Goal: Check status: Check status

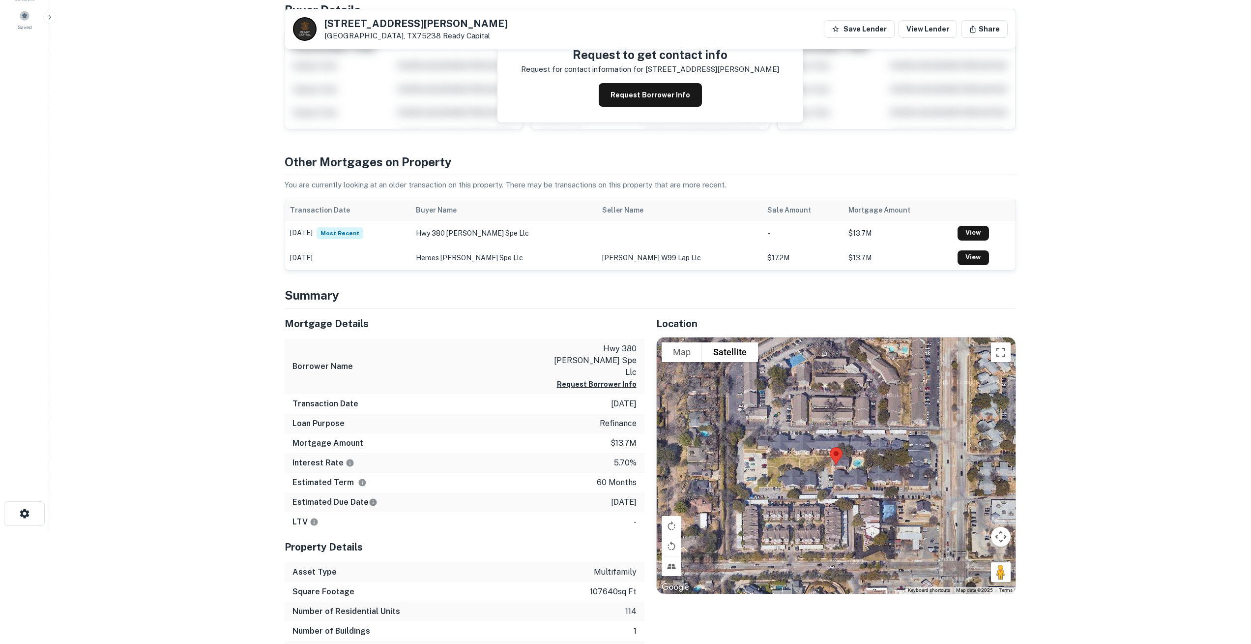
scroll to position [114, 0]
click at [963, 233] on link "View" at bounding box center [973, 233] width 31 height 15
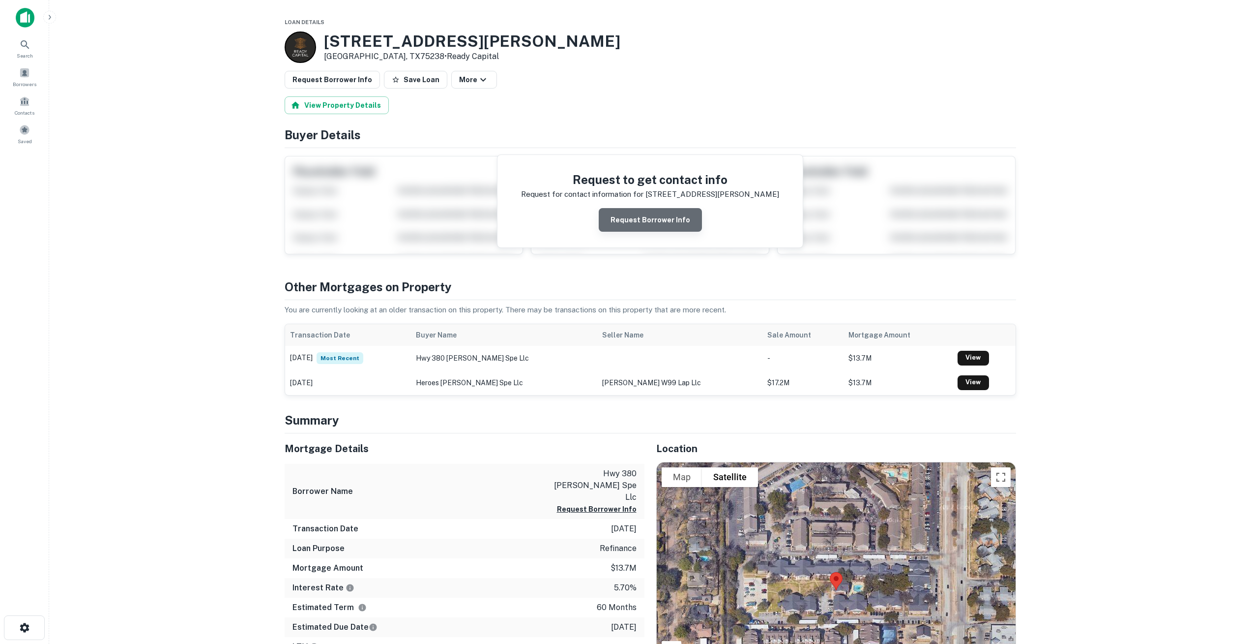
click at [655, 222] on button "Request Borrower Info" at bounding box center [650, 220] width 103 height 24
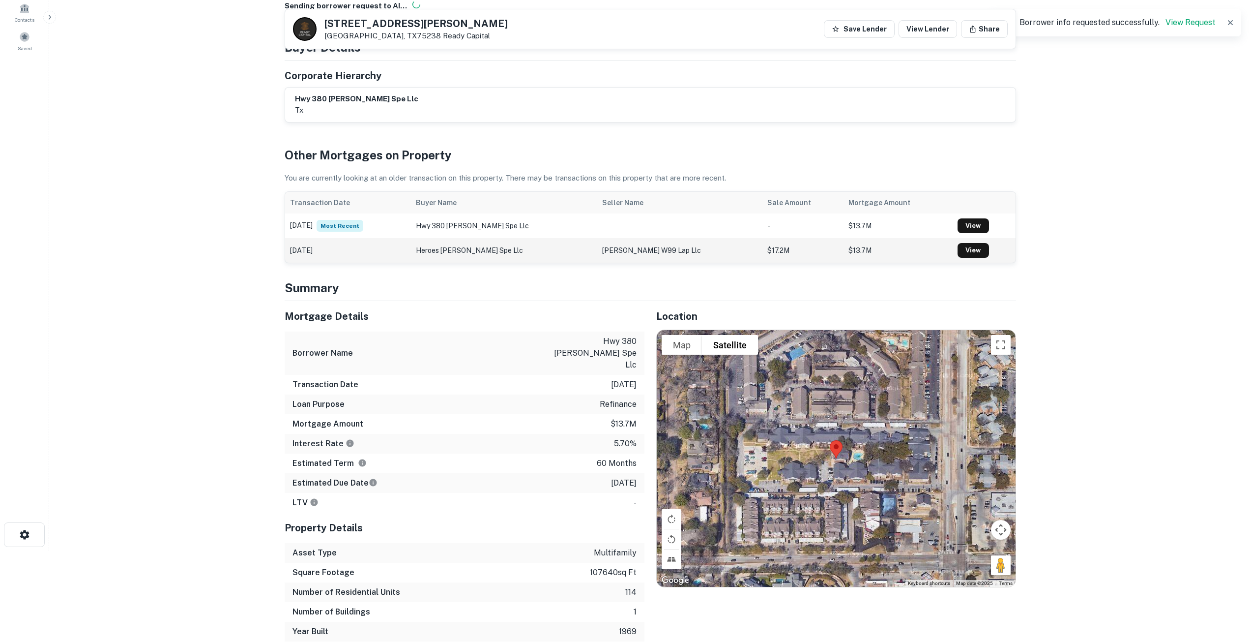
scroll to position [81, 0]
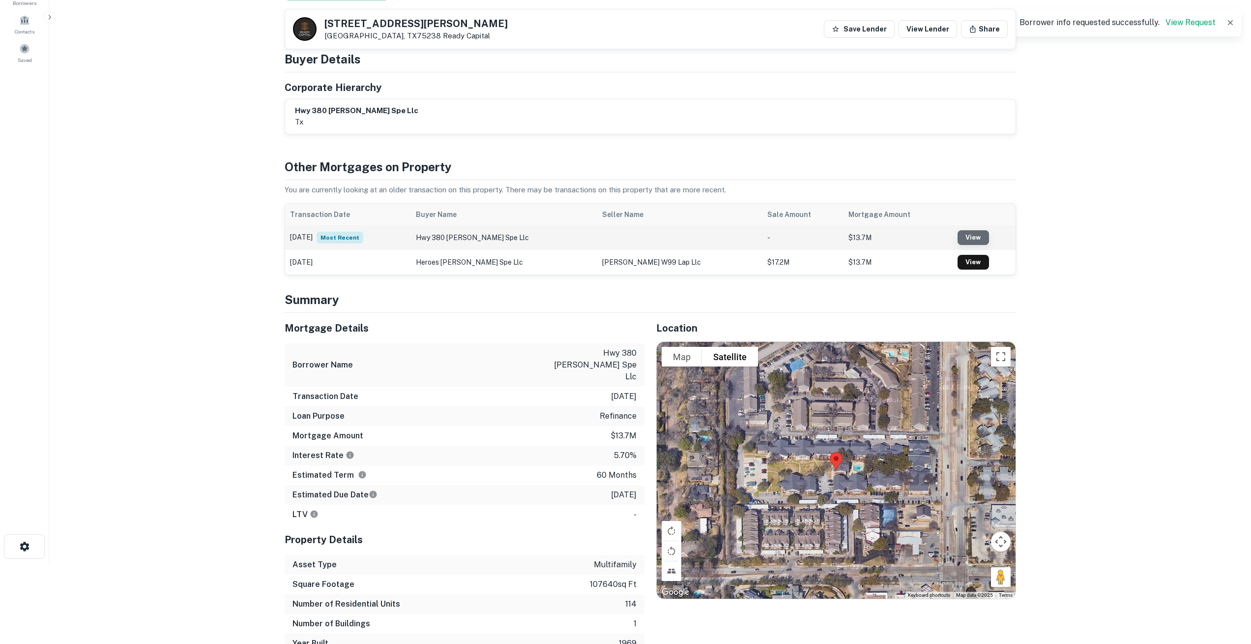
click at [961, 236] on link "View" at bounding box center [973, 237] width 31 height 15
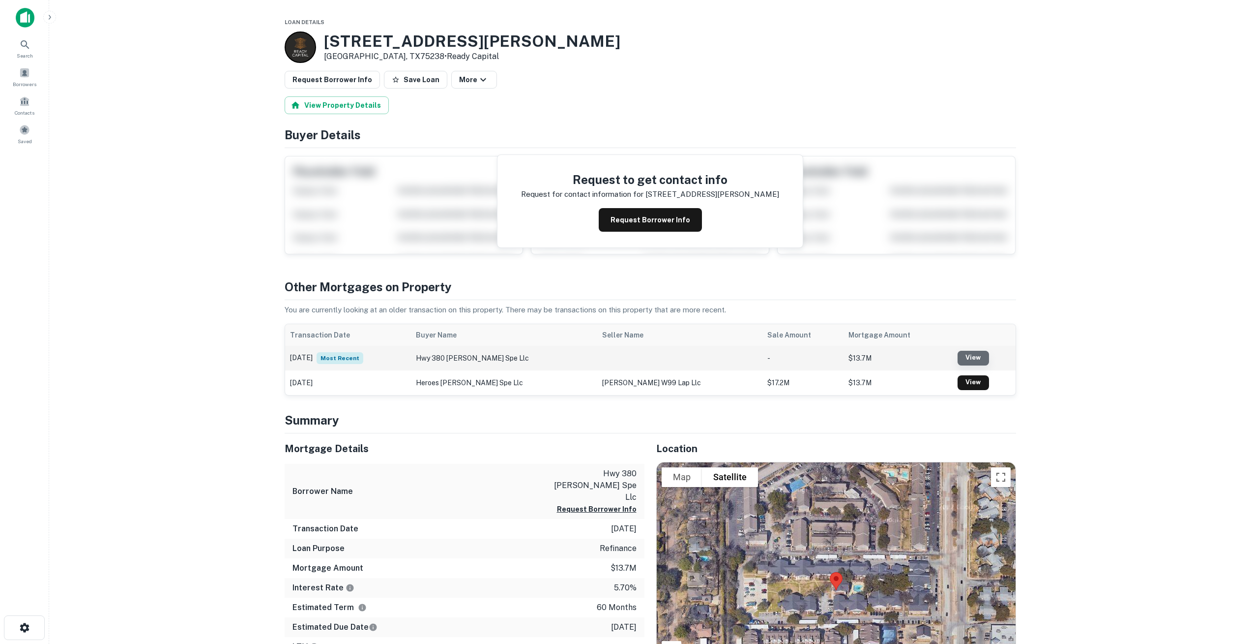
click at [966, 361] on link "View" at bounding box center [973, 358] width 31 height 15
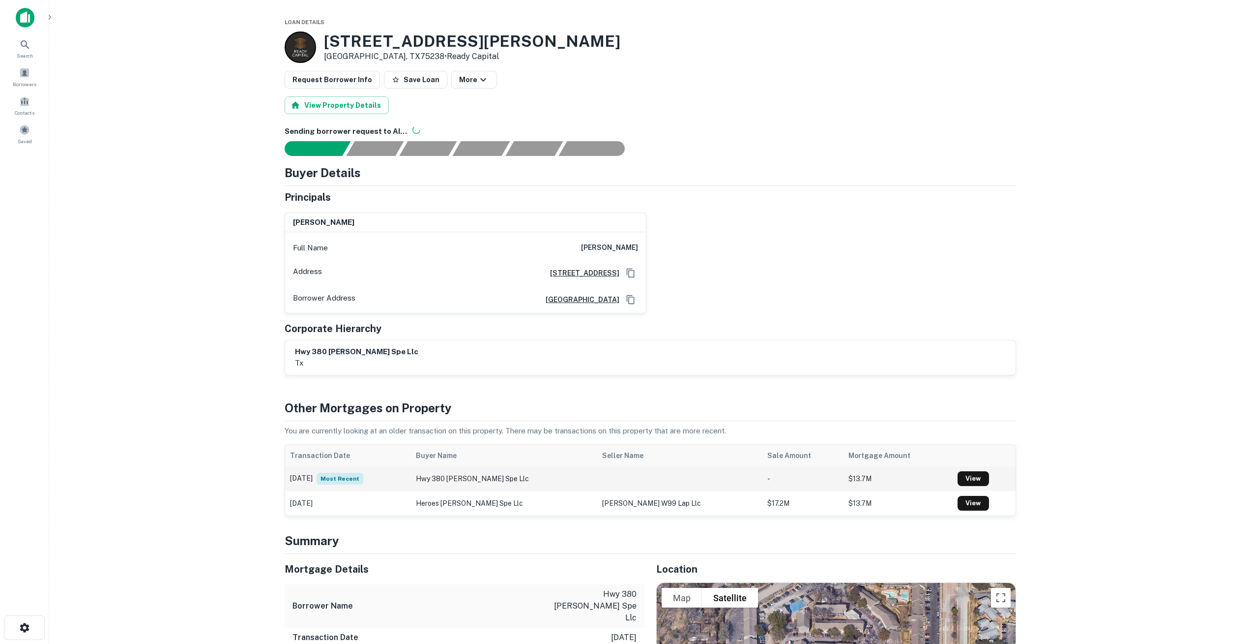
click at [354, 479] on span "Most Recent" at bounding box center [340, 478] width 47 height 12
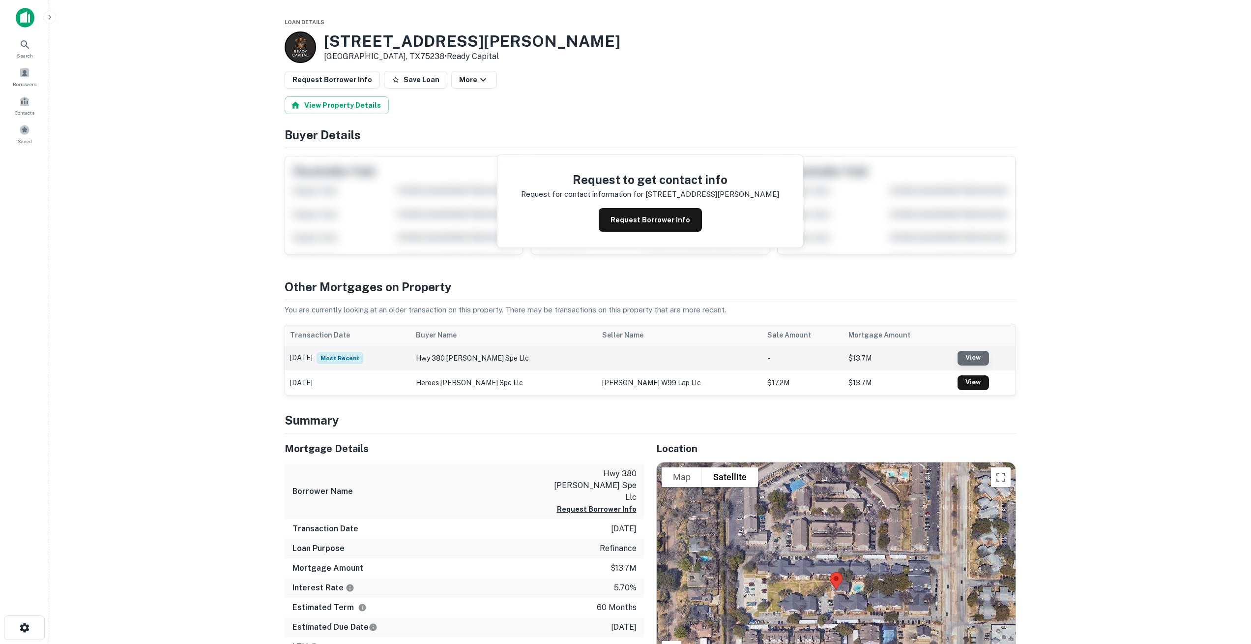
click at [969, 361] on link "View" at bounding box center [973, 358] width 31 height 15
